Goal: Information Seeking & Learning: Learn about a topic

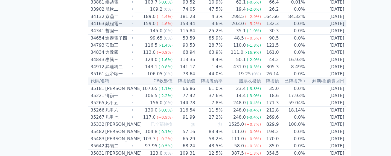
scroll to position [1094, 0]
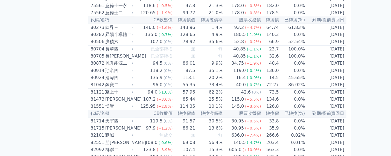
scroll to position [3256, 0]
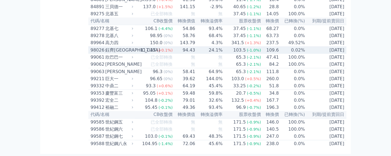
click at [241, 47] on div "103.5" at bounding box center [239, 50] width 15 height 7
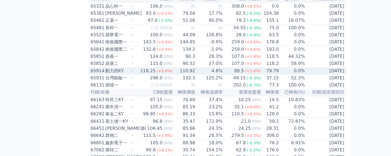
scroll to position [2381, 0]
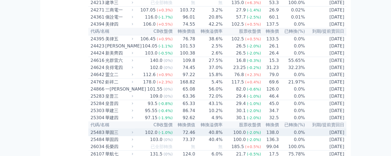
scroll to position [485, 0]
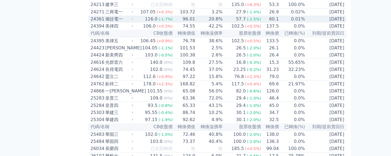
click at [269, 23] on td "60.1" at bounding box center [270, 19] width 18 height 7
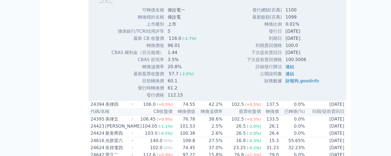
scroll to position [594, 0]
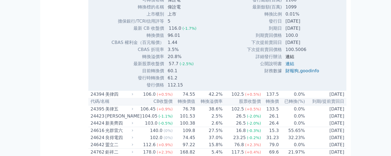
click at [287, 59] on link "連結" at bounding box center [289, 56] width 9 height 5
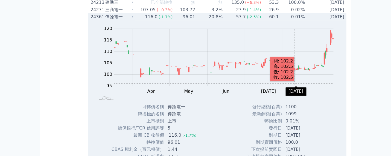
scroll to position [485, 0]
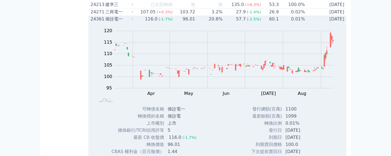
click at [297, 23] on td "0.01%" at bounding box center [292, 19] width 26 height 7
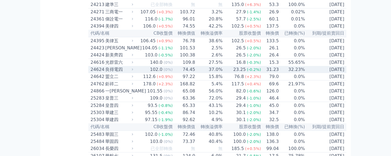
click at [243, 73] on div "23.25" at bounding box center [239, 69] width 15 height 7
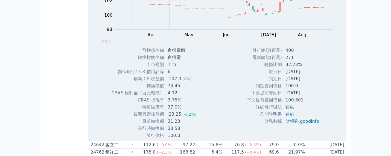
scroll to position [558, 0]
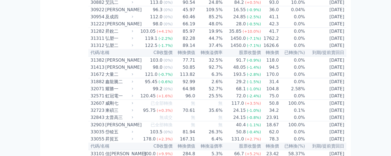
scroll to position [850, 0]
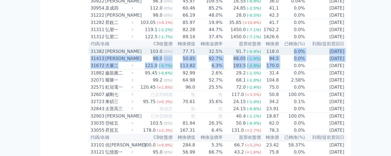
drag, startPoint x: 290, startPoint y: 127, endPoint x: 285, endPoint y: 109, distance: 18.4
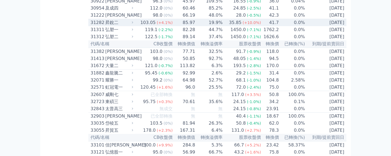
click at [277, 27] on td "41.7" at bounding box center [270, 22] width 18 height 7
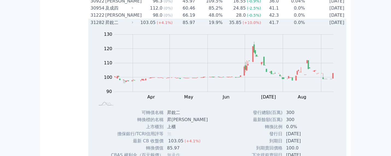
click at [276, 27] on td "41.7" at bounding box center [270, 22] width 18 height 7
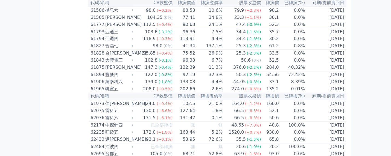
scroll to position [2053, 0]
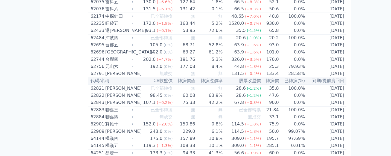
scroll to position [2162, 0]
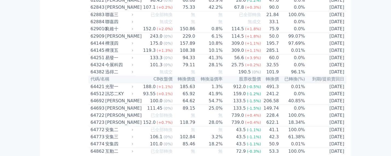
scroll to position [2235, 0]
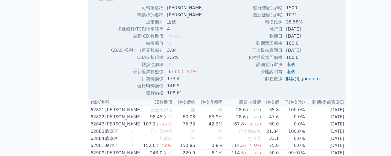
scroll to position [2271, 0]
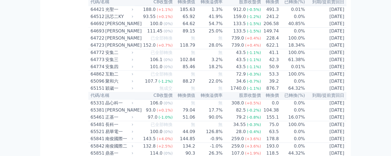
scroll to position [2308, 0]
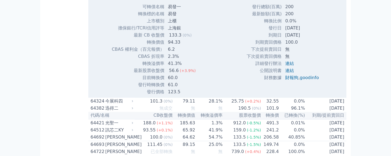
scroll to position [2344, 0]
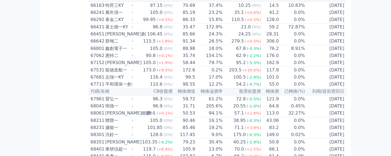
scroll to position [2527, 0]
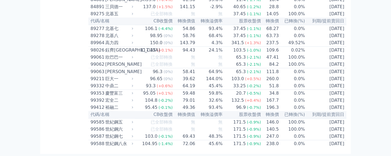
scroll to position [3037, 0]
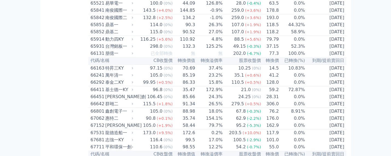
scroll to position [2417, 0]
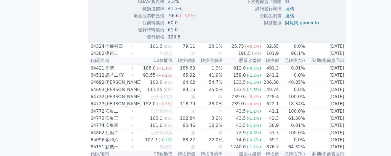
scroll to position [2381, 0]
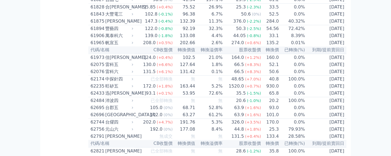
scroll to position [2053, 0]
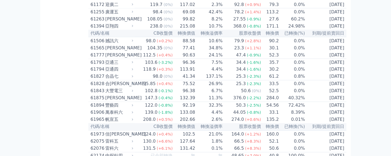
scroll to position [1980, 0]
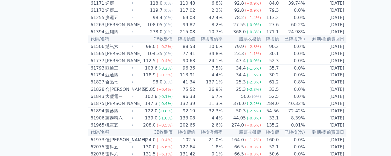
drag, startPoint x: 239, startPoint y: 11, endPoint x: 240, endPoint y: 22, distance: 10.1
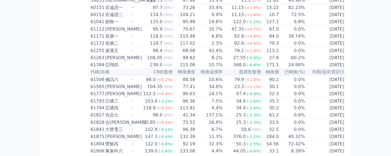
scroll to position [1907, 0]
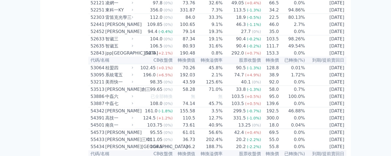
scroll to position [1761, 0]
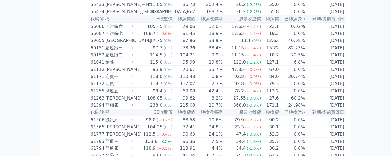
scroll to position [1907, 0]
